Goal: Check status: Check status

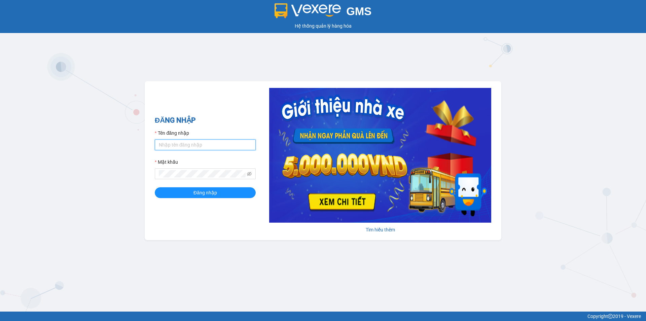
click at [207, 144] on input "Tên đăng nhập" at bounding box center [205, 144] width 101 height 11
type input "lttthao.ducphatth"
click at [155, 187] on button "Đăng nhập" at bounding box center [205, 192] width 101 height 11
click at [219, 197] on button "Đăng nhập" at bounding box center [205, 192] width 101 height 11
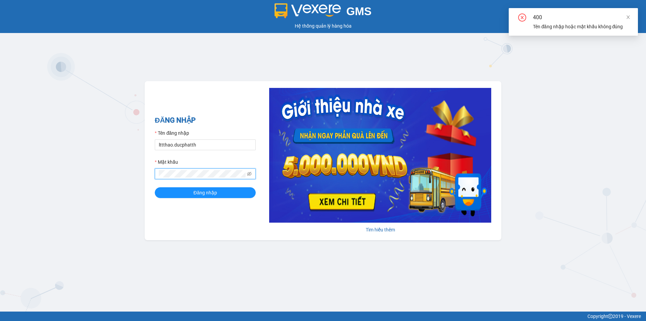
click at [127, 179] on div "GMS Hệ thống quản lý hàng hóa ĐĂNG NHẬP Tên đăng nhập lttthao.ducphatth Mật khẩ…" at bounding box center [323, 155] width 646 height 311
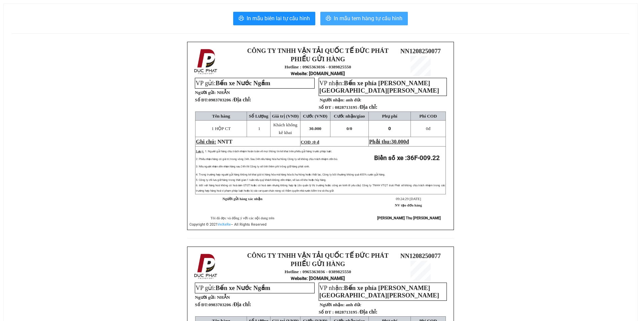
click at [360, 18] on span "In mẫu tem hàng tự cấu hình" at bounding box center [368, 18] width 69 height 8
click at [369, 22] on span "In mẫu tem hàng tự cấu hình" at bounding box center [368, 18] width 69 height 8
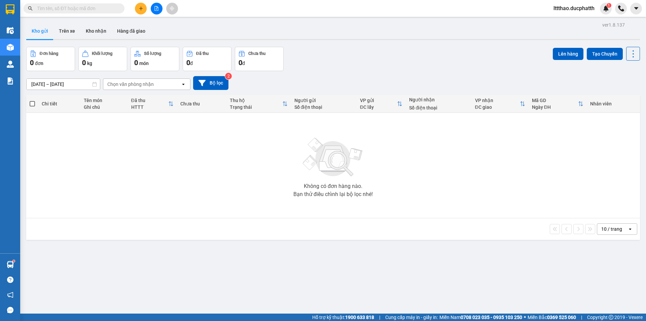
click at [68, 8] on input "text" at bounding box center [76, 8] width 79 height 7
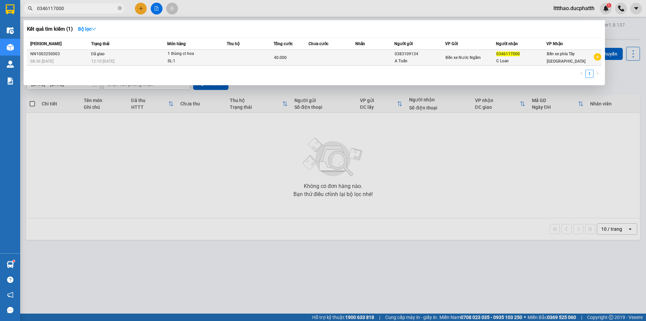
type input "0346117000"
click at [142, 56] on td "Đã giao 12:10 - 10/03" at bounding box center [129, 58] width 78 height 16
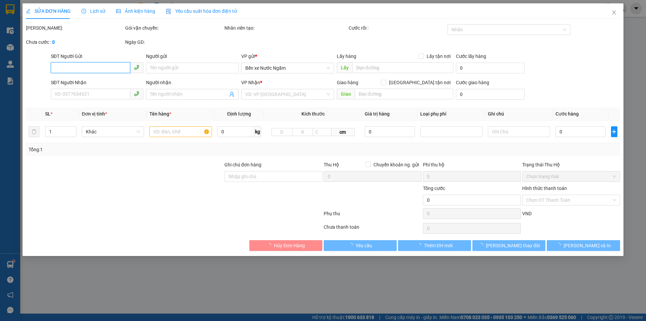
type input "0383109134"
type input "A Tuấn"
type input "0346117000"
type input "C Loan"
type input "ntt - CK 12H10 10/3 - HOANG HAI NHI - SHB vtth"
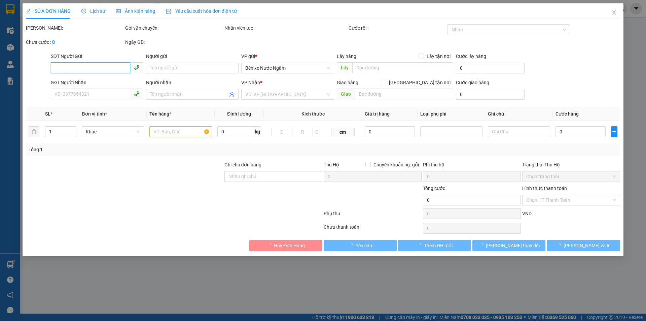
type input "40.000"
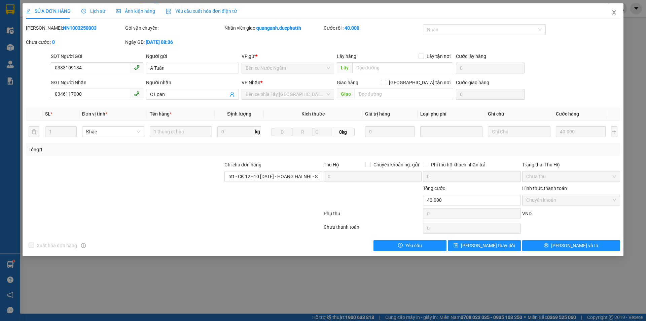
click at [613, 16] on span "Close" at bounding box center [614, 12] width 19 height 19
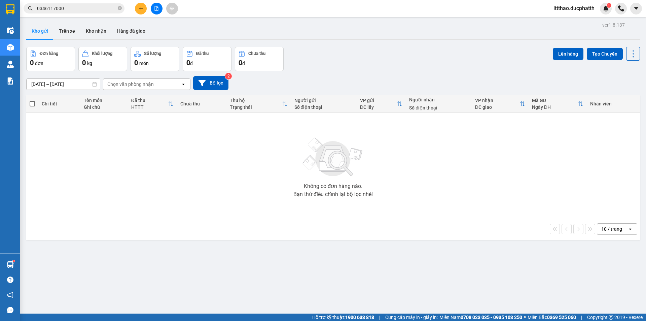
click at [73, 10] on input "0346117000" at bounding box center [76, 8] width 79 height 7
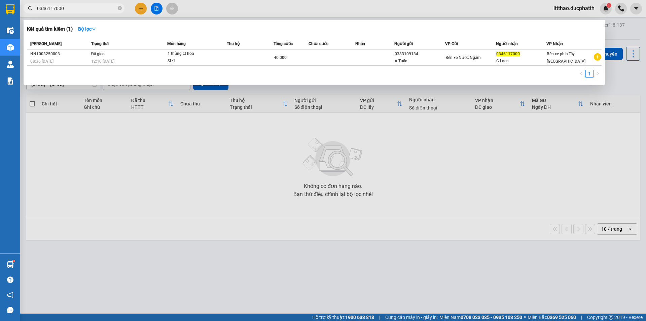
click at [75, 9] on input "0346117000" at bounding box center [76, 8] width 79 height 7
click at [136, 176] on div at bounding box center [323, 160] width 646 height 321
click at [72, 9] on input "0346117000" at bounding box center [76, 8] width 79 height 7
click at [93, 31] on strong "Bộ lọc" at bounding box center [87, 28] width 18 height 5
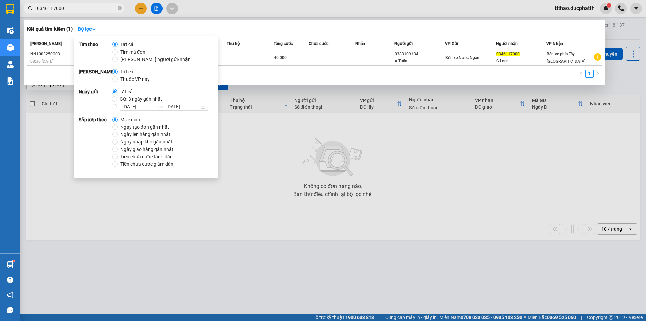
click at [184, 217] on div at bounding box center [323, 160] width 646 height 321
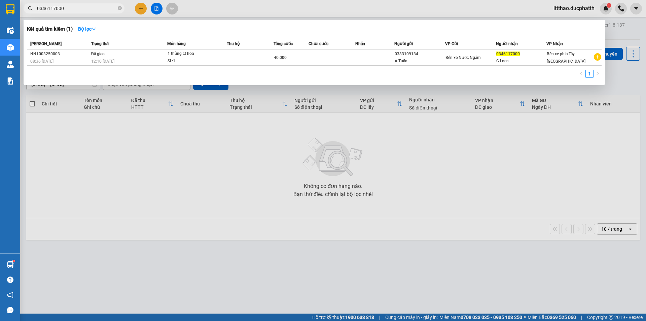
click at [76, 13] on span "0346117000" at bounding box center [74, 8] width 101 height 10
click at [74, 7] on input "0346117000" at bounding box center [76, 8] width 79 height 7
click at [167, 173] on div at bounding box center [323, 160] width 646 height 321
drag, startPoint x: 79, startPoint y: 7, endPoint x: 28, endPoint y: 14, distance: 51.6
click at [28, 14] on div "Kết quả tìm kiếm ( 1 ) Bộ lọc Mã ĐH Trạng thái Món hàng Thu hộ Tổng cước Chưa c…" at bounding box center [65, 9] width 131 height 12
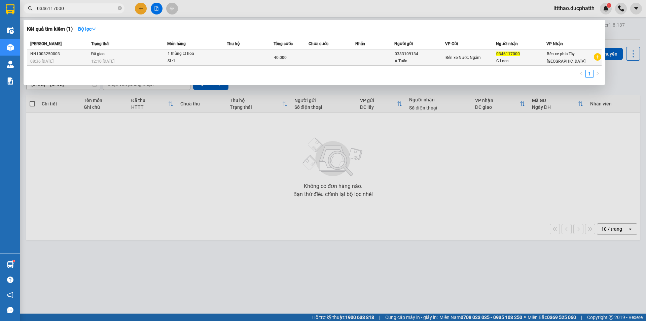
click at [163, 58] on div "12:10 - 10/03" at bounding box center [129, 61] width 76 height 7
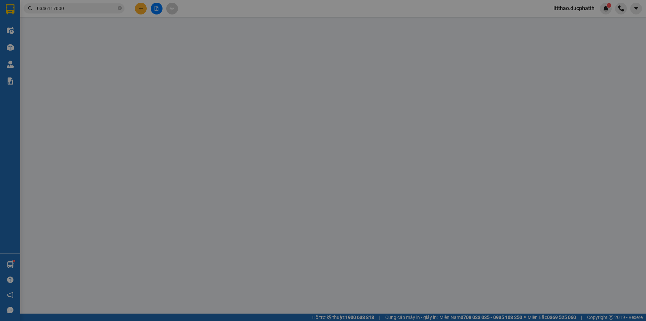
type input "0383109134"
type input "A Tuấn"
type input "0346117000"
type input "C Loan"
type input "ntt - CK 12H10 10/3 - HOANG HAI NHI - SHB vtth"
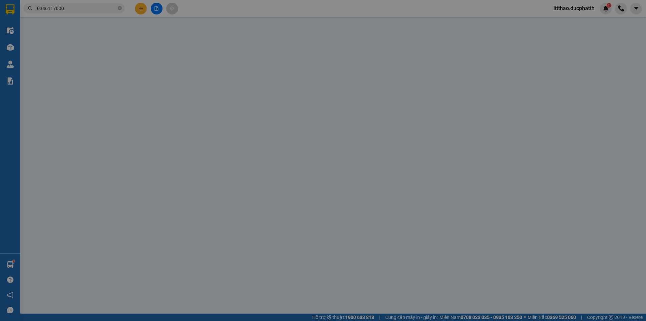
type input "40.000"
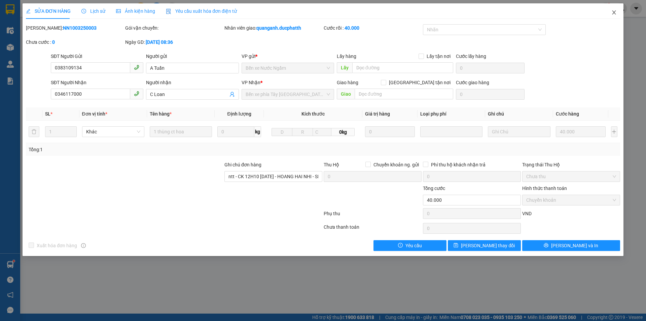
click at [616, 14] on icon "close" at bounding box center [614, 12] width 5 height 5
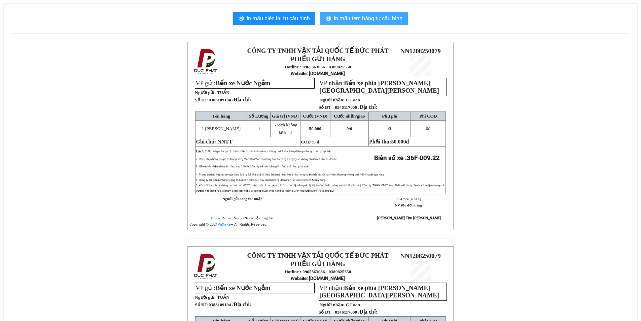
click at [394, 22] on span "In mẫu tem hàng tự cấu hình" at bounding box center [368, 18] width 69 height 8
click at [379, 22] on span "In mẫu tem hàng tự cấu hình" at bounding box center [368, 18] width 69 height 8
click at [349, 22] on span "In mẫu tem hàng tự cấu hình" at bounding box center [368, 18] width 69 height 8
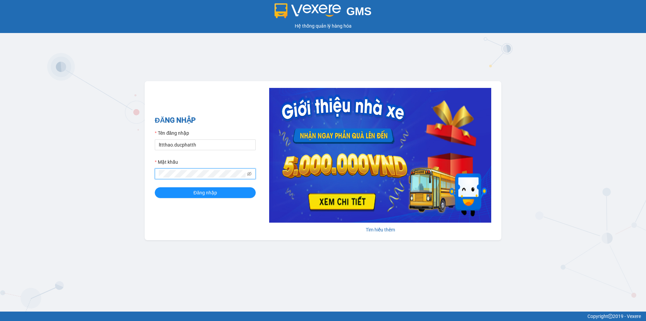
click at [155, 187] on button "Đăng nhập" at bounding box center [205, 192] width 101 height 11
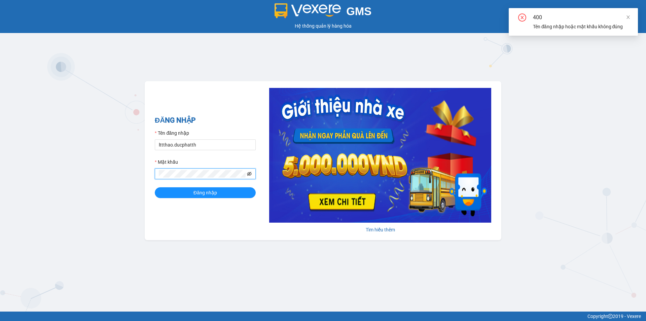
click at [250, 174] on icon "eye-invisible" at bounding box center [249, 173] width 1 height 1
click at [141, 179] on div "GMS Hệ thống quản lý hàng hóa ĐĂNG NHẬP Tên đăng nhập lttthao.ducphatth Mật khẩ…" at bounding box center [323, 155] width 646 height 311
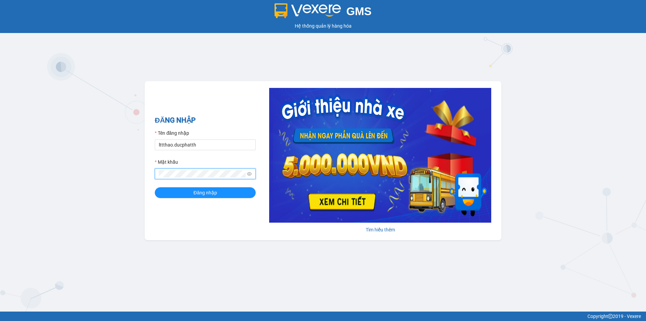
click at [155, 187] on button "Đăng nhập" at bounding box center [205, 192] width 101 height 11
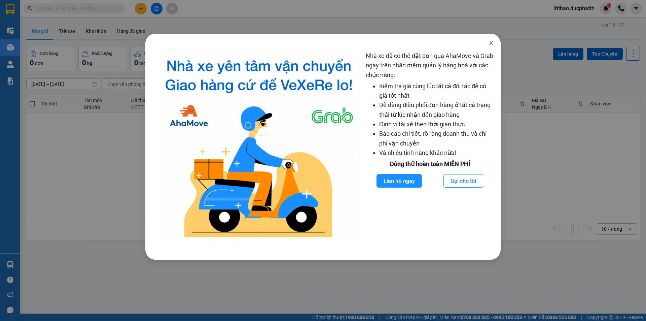
click at [490, 45] on icon "close" at bounding box center [491, 42] width 5 height 5
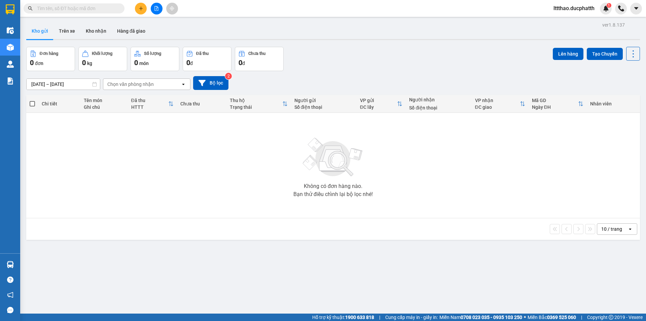
click at [84, 11] on input "text" at bounding box center [76, 8] width 79 height 7
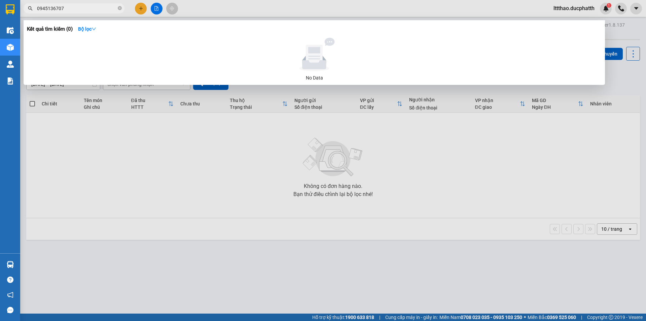
drag, startPoint x: 67, startPoint y: 8, endPoint x: 32, endPoint y: 8, distance: 35.7
click at [32, 8] on div "0945136707" at bounding box center [65, 8] width 131 height 10
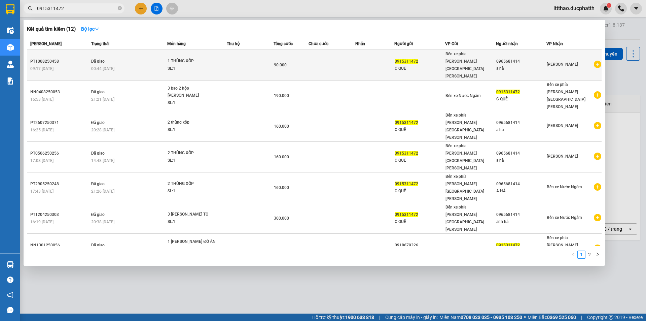
type input "0915311472"
click at [224, 58] on span "1 THÙNG XỐP SL: 1" at bounding box center [197, 65] width 59 height 14
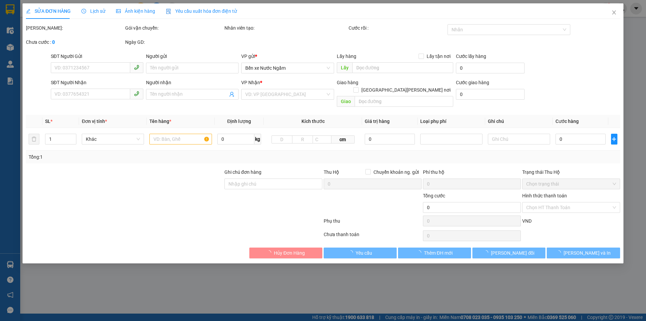
type input "0915311472"
type input "C QUẾ"
type input "0965681414"
type input "a hà"
type input "90.000"
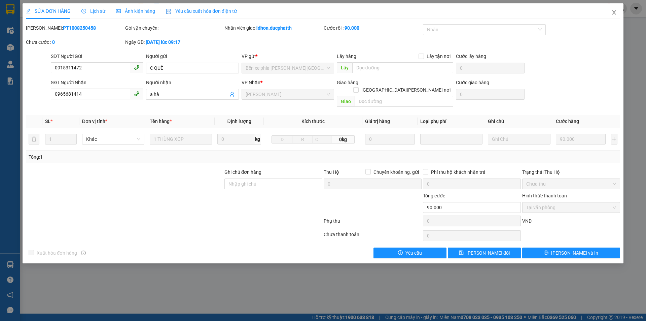
drag, startPoint x: 612, startPoint y: 13, endPoint x: 484, endPoint y: 3, distance: 128.6
click at [612, 12] on icon "close" at bounding box center [614, 12] width 5 height 5
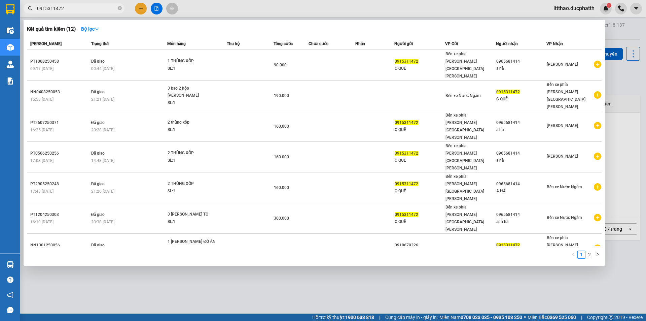
click at [83, 10] on input "0915311472" at bounding box center [76, 8] width 79 height 7
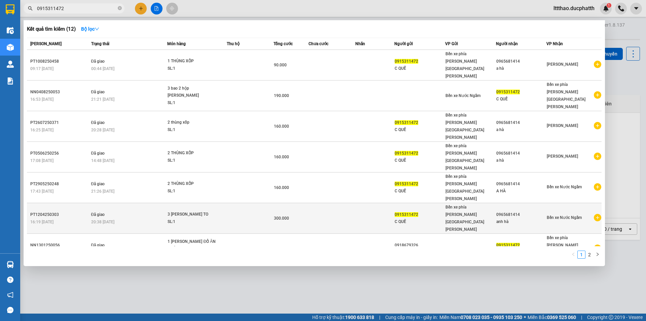
click at [220, 211] on span "3 THÙNG CATON TO SL: 1" at bounding box center [197, 218] width 59 height 14
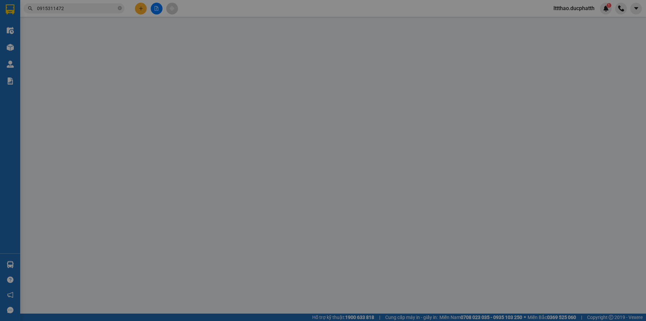
type input "0915311472"
type input "C QUẾ"
type input "0965681414"
type input "anh hà"
type input "300.000"
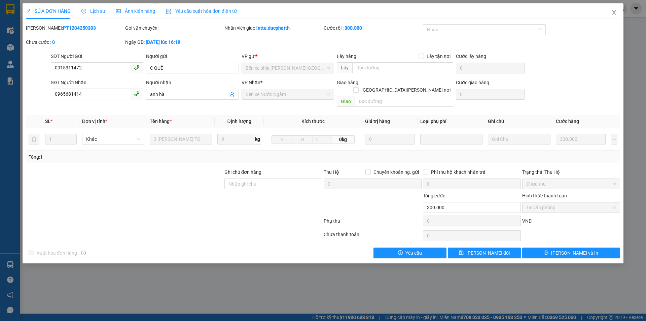
click at [612, 12] on icon "close" at bounding box center [614, 12] width 5 height 5
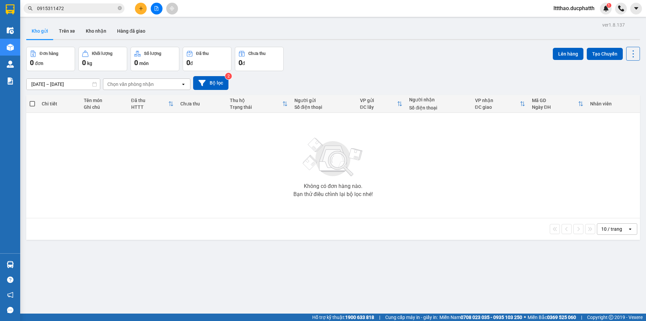
click at [71, 10] on input "0915311472" at bounding box center [76, 8] width 79 height 7
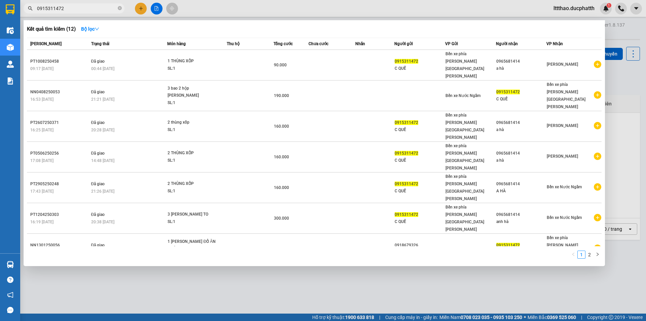
drag, startPoint x: 459, startPoint y: 274, endPoint x: 454, endPoint y: 261, distance: 13.7
click at [459, 274] on div at bounding box center [323, 160] width 646 height 321
drag, startPoint x: 94, startPoint y: 9, endPoint x: 36, endPoint y: 11, distance: 58.3
click at [36, 11] on span "0915311472" at bounding box center [74, 8] width 101 height 10
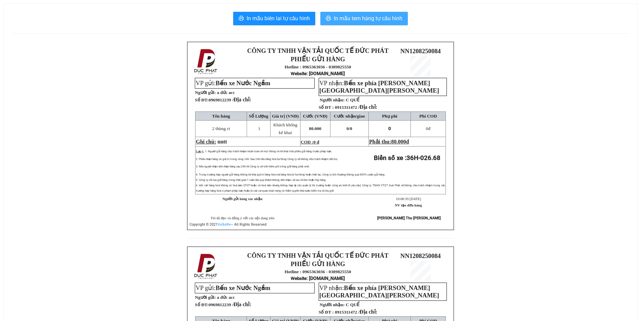
click at [397, 15] on span "In mẫu tem hàng tự cấu hình" at bounding box center [368, 18] width 69 height 8
click at [363, 17] on span "In mẫu tem hàng tự cấu hình" at bounding box center [368, 18] width 69 height 8
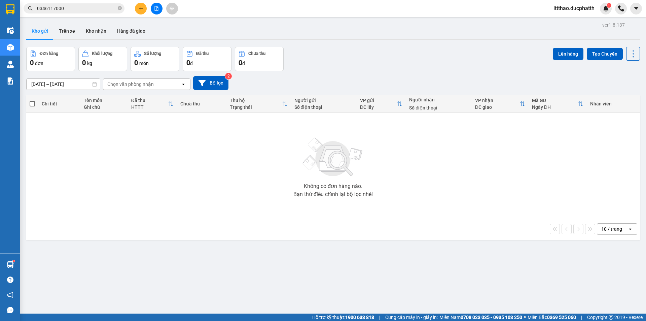
click at [67, 7] on input "0346117000" at bounding box center [76, 8] width 79 height 7
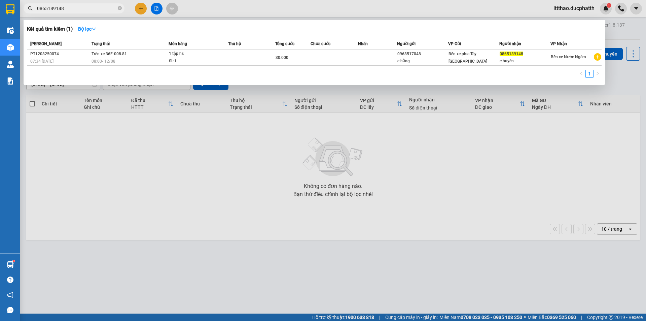
drag, startPoint x: 79, startPoint y: 11, endPoint x: 21, endPoint y: 14, distance: 58.0
click at [21, 14] on div "Kết quả tìm kiếm ( 1 ) Bộ lọc Mã ĐH Trạng thái Món hàng Thu hộ Tổng cước Chưa c…" at bounding box center [65, 9] width 131 height 12
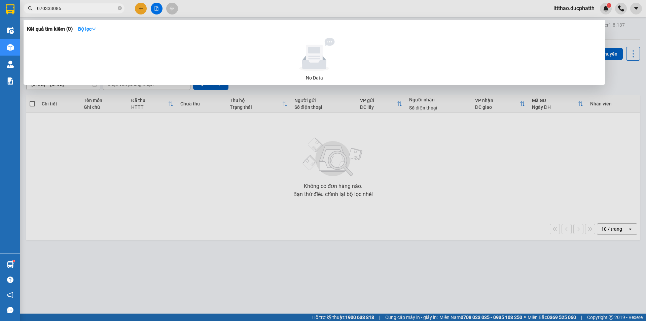
type input "0703330861"
drag, startPoint x: 64, startPoint y: 5, endPoint x: 27, endPoint y: 10, distance: 37.3
click at [27, 10] on span "0703330861" at bounding box center [74, 8] width 101 height 10
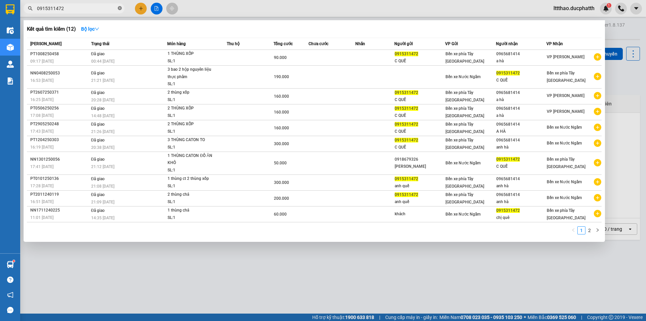
click at [121, 10] on icon "close-circle" at bounding box center [120, 8] width 4 height 4
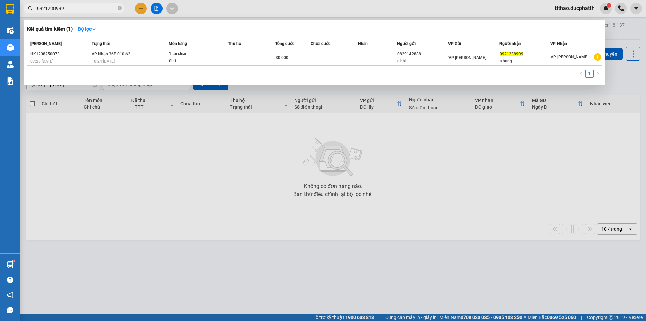
type input "0921238999"
